Goal: Information Seeking & Learning: Understand process/instructions

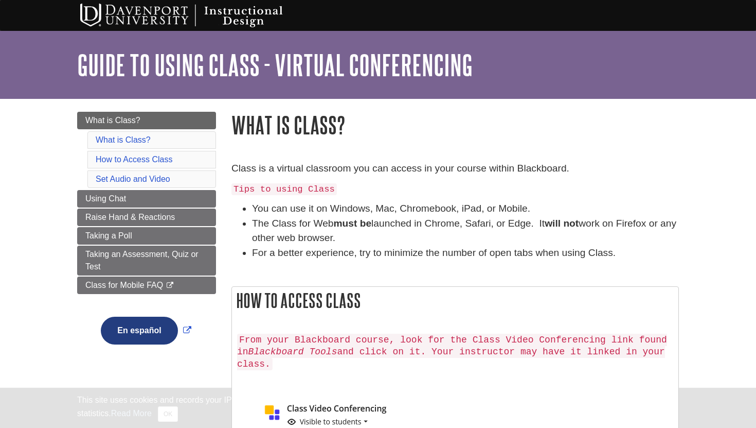
scroll to position [35, 0]
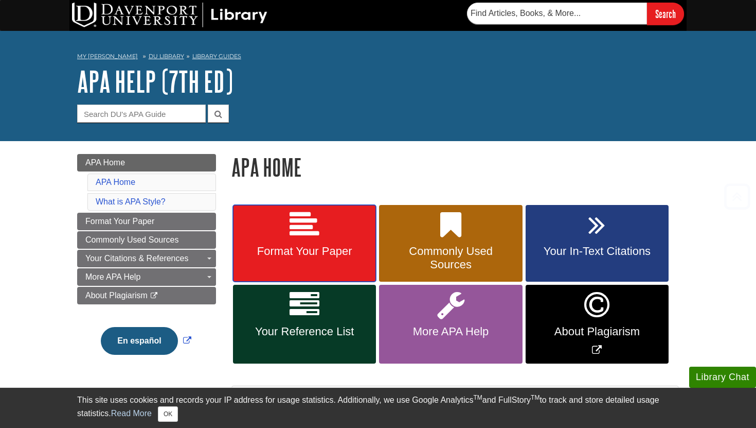
click at [338, 261] on link "Format Your Paper" at bounding box center [304, 243] width 143 height 77
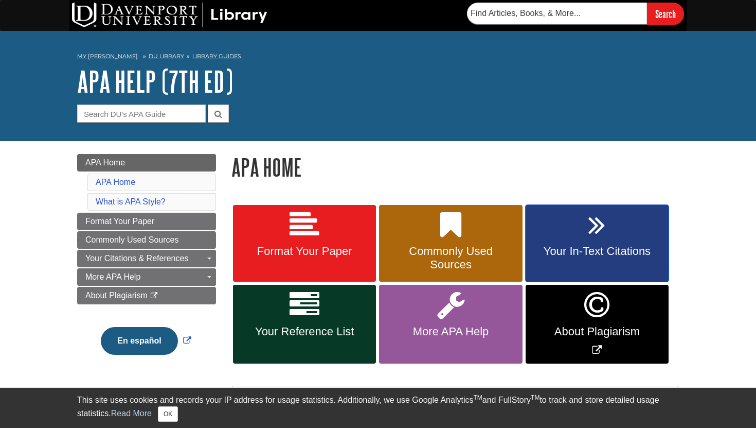
click at [597, 239] on icon at bounding box center [597, 225] width 17 height 30
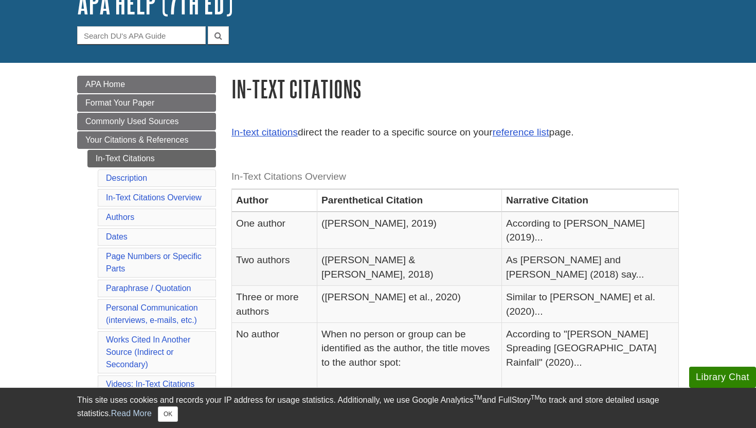
scroll to position [80, 0]
